Goal: Information Seeking & Learning: Learn about a topic

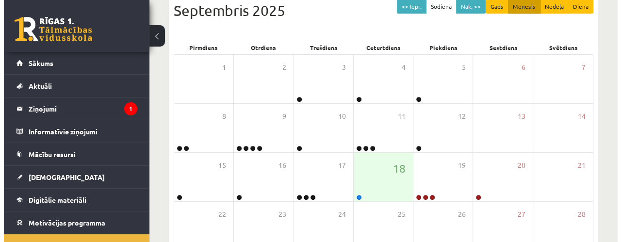
scroll to position [149, 0]
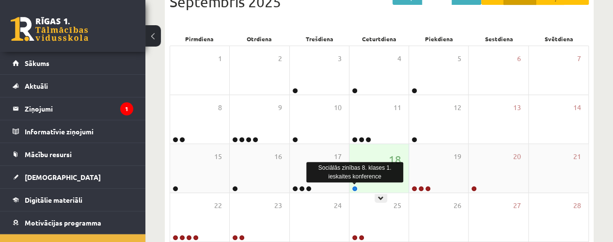
click at [353, 189] on link at bounding box center [355, 189] width 6 height 6
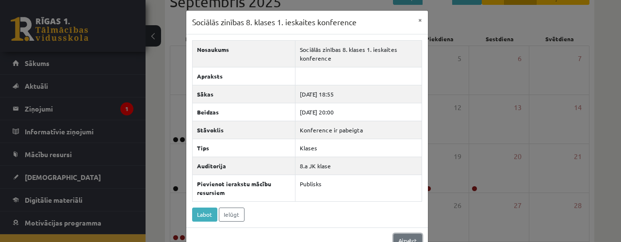
click at [399, 235] on link "Aizvērt" at bounding box center [407, 241] width 29 height 14
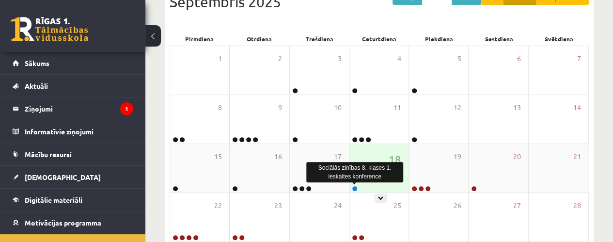
click at [356, 186] on link at bounding box center [355, 189] width 6 height 6
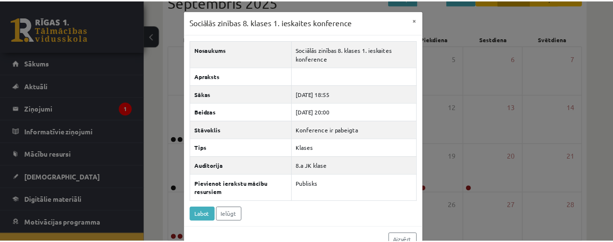
scroll to position [19, 0]
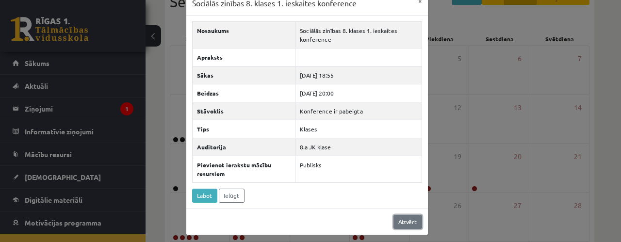
click at [403, 221] on link "Aizvērt" at bounding box center [407, 222] width 29 height 14
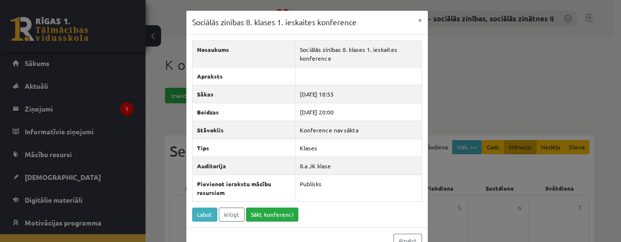
scroll to position [163, 0]
